Goal: Task Accomplishment & Management: Use online tool/utility

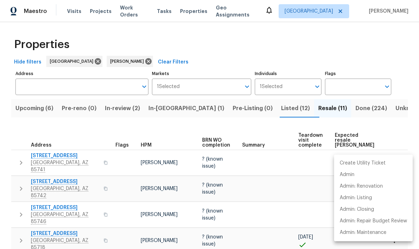
scroll to position [177, 0]
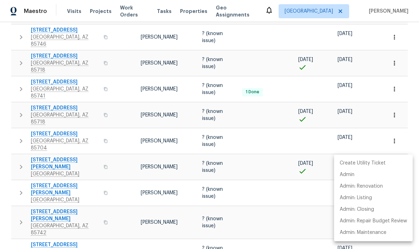
click at [262, 148] on div at bounding box center [209, 124] width 419 height 249
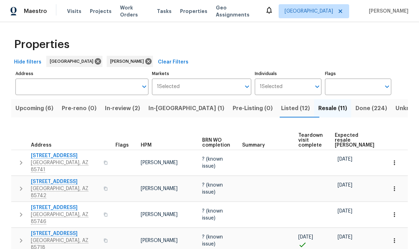
scroll to position [0, 0]
click at [281, 108] on span "Listed (12)" at bounding box center [295, 108] width 29 height 10
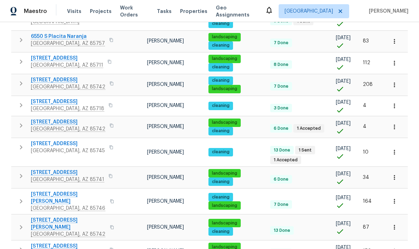
scroll to position [131, 0]
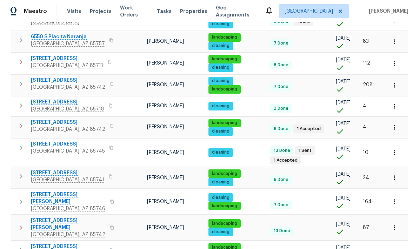
click at [18, 197] on icon "button" at bounding box center [21, 201] width 8 height 8
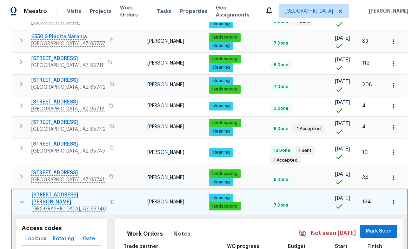
click at [20, 198] on icon "button" at bounding box center [22, 202] width 8 height 8
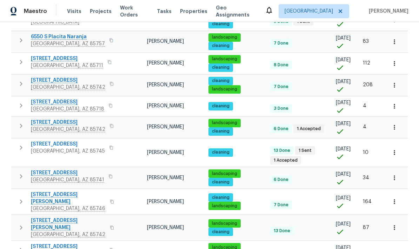
click at [20, 172] on icon "button" at bounding box center [21, 176] width 8 height 8
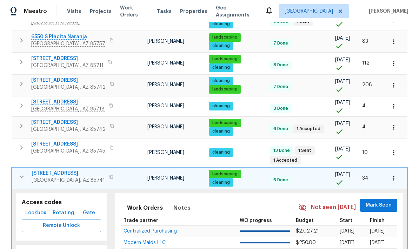
click at [383, 201] on span "Mark Seen" at bounding box center [378, 205] width 26 height 9
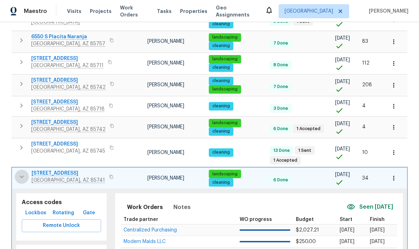
click at [20, 175] on icon "button" at bounding box center [22, 176] width 8 height 8
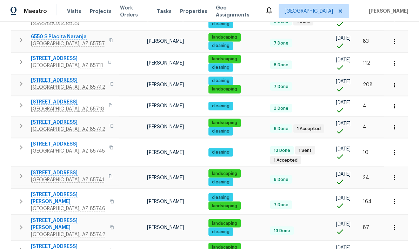
scroll to position [28, 0]
click at [24, 246] on icon "button" at bounding box center [21, 250] width 8 height 8
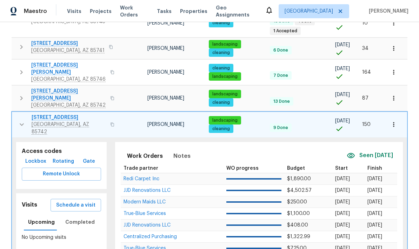
scroll to position [260, 0]
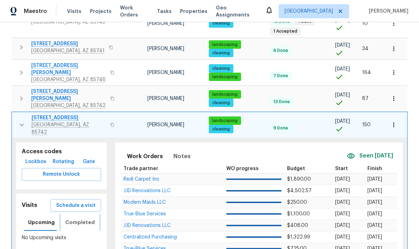
click at [79, 218] on span "Completed" at bounding box center [79, 222] width 29 height 9
click at [71, 199] on button "Schedule a visit" at bounding box center [75, 205] width 50 height 13
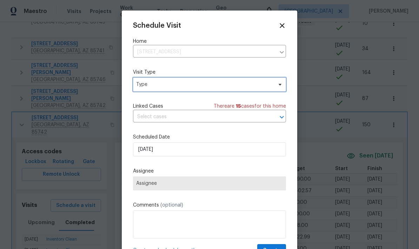
click at [254, 86] on span "Type" at bounding box center [204, 84] width 136 height 7
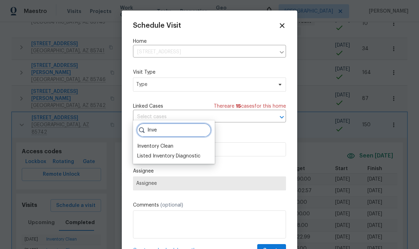
type input "Inve"
click at [149, 143] on div "Inventory Clean" at bounding box center [155, 146] width 36 height 7
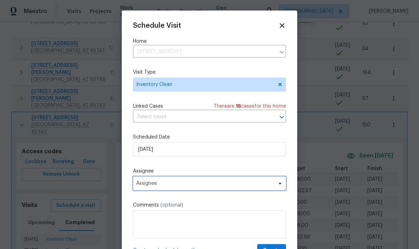
click at [245, 185] on span "Assignee" at bounding box center [204, 184] width 137 height 6
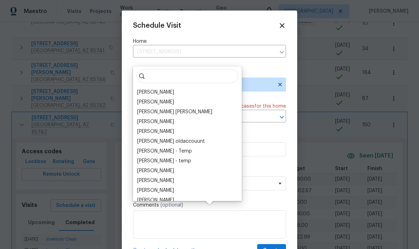
click at [140, 89] on div "[PERSON_NAME]" at bounding box center [155, 92] width 37 height 7
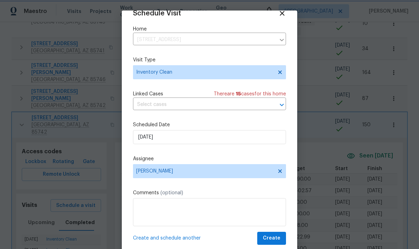
scroll to position [14, 0]
click at [276, 237] on span "Create" at bounding box center [272, 238] width 18 height 9
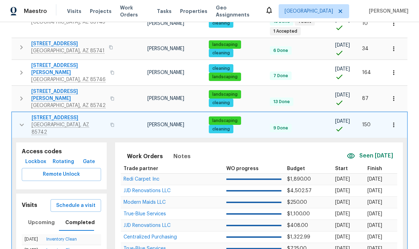
click at [21, 121] on icon "button" at bounding box center [22, 125] width 8 height 8
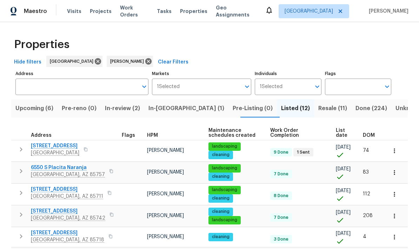
scroll to position [0, 0]
click at [318, 103] on span "Resale (11)" at bounding box center [332, 108] width 29 height 10
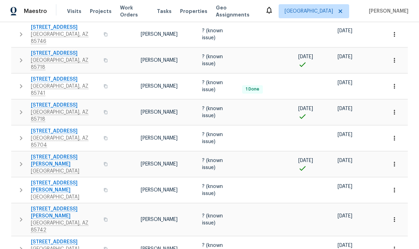
scroll to position [180, 0]
click at [17, 186] on icon "button" at bounding box center [21, 190] width 8 height 8
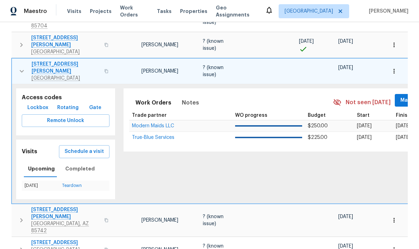
scroll to position [299, 0]
click at [69, 148] on span "Schedule a visit" at bounding box center [84, 152] width 39 height 9
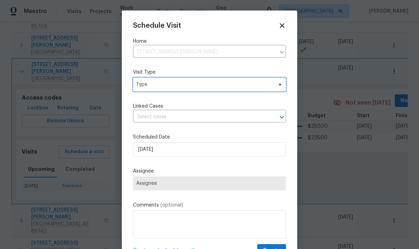
click at [250, 90] on span "Type" at bounding box center [209, 84] width 153 height 14
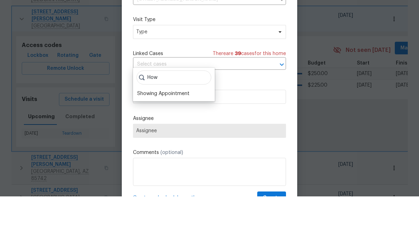
scroll to position [28, 0]
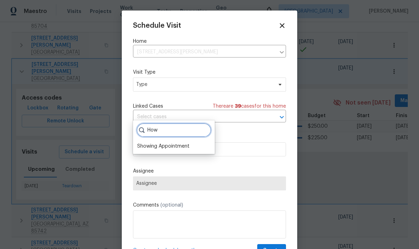
click at [170, 123] on input "How" at bounding box center [173, 130] width 75 height 14
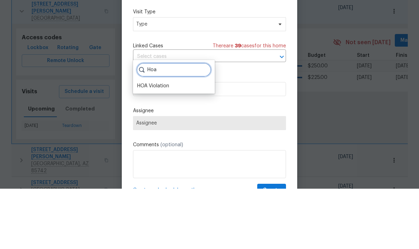
type input "Hoa"
click at [157, 143] on div "HOA Violation" at bounding box center [153, 146] width 32 height 7
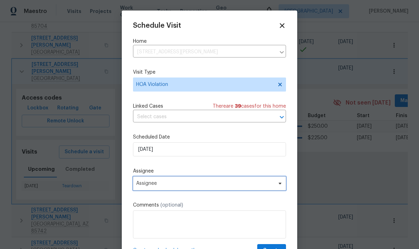
click at [244, 183] on span "Assignee" at bounding box center [204, 184] width 137 height 6
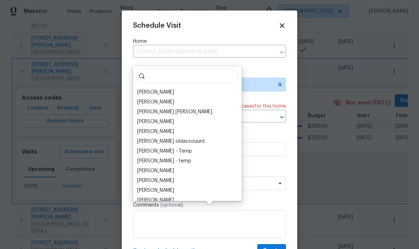
click at [145, 89] on div "[PERSON_NAME]" at bounding box center [155, 92] width 37 height 7
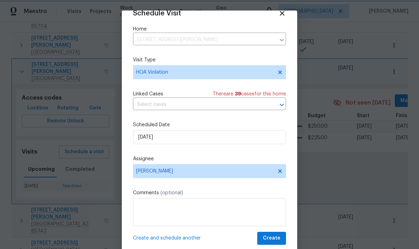
scroll to position [14, 0]
click at [275, 237] on span "Create" at bounding box center [272, 238] width 18 height 9
